Goal: Find specific page/section: Find specific page/section

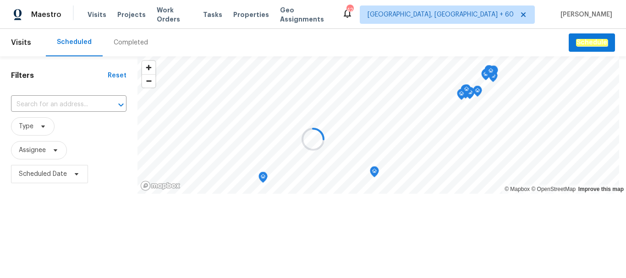
click at [120, 41] on div at bounding box center [313, 139] width 626 height 278
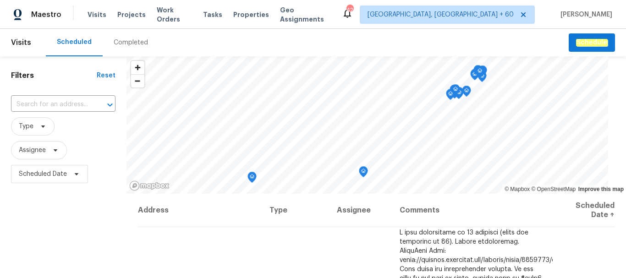
click at [127, 44] on div "Completed" at bounding box center [131, 42] width 34 height 9
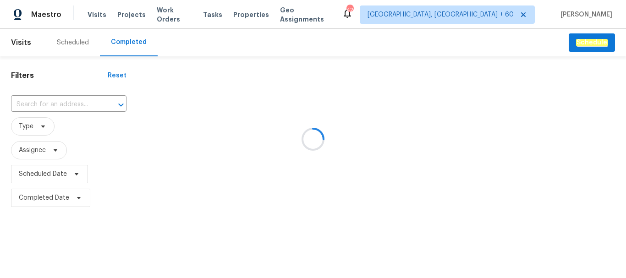
click at [66, 101] on div at bounding box center [313, 139] width 626 height 278
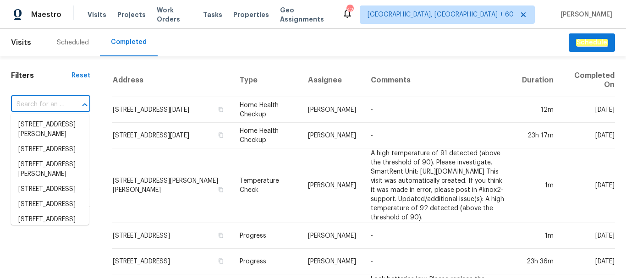
click at [58, 102] on input "text" at bounding box center [38, 105] width 54 height 14
paste input "[STREET_ADDRESS]"
type input "[STREET_ADDRESS]"
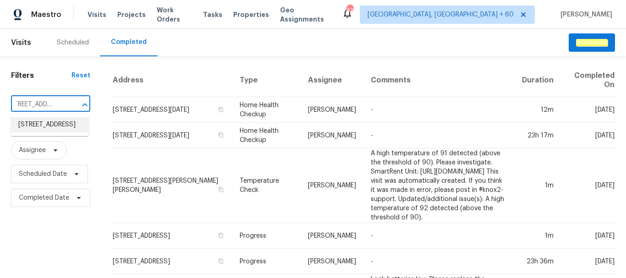
click at [73, 126] on li "[STREET_ADDRESS]" at bounding box center [50, 124] width 78 height 15
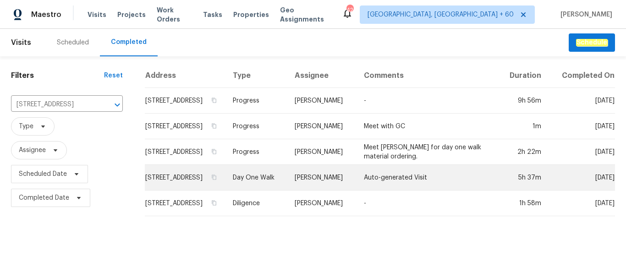
click at [207, 187] on td "[STREET_ADDRESS]" at bounding box center [185, 178] width 81 height 26
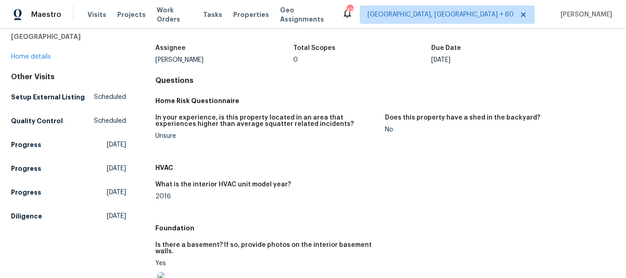
scroll to position [1, 0]
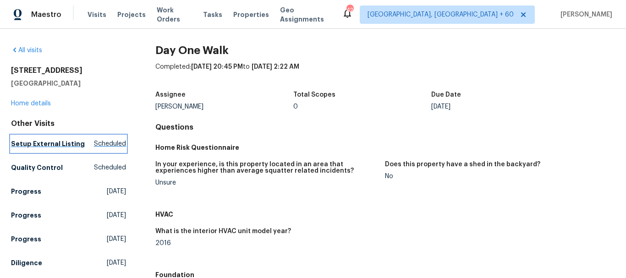
click at [63, 145] on h5 "Setup External Listing" at bounding box center [48, 143] width 74 height 9
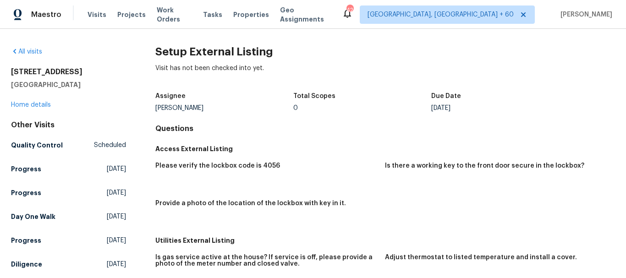
scroll to position [46, 0]
